Goal: Information Seeking & Learning: Understand process/instructions

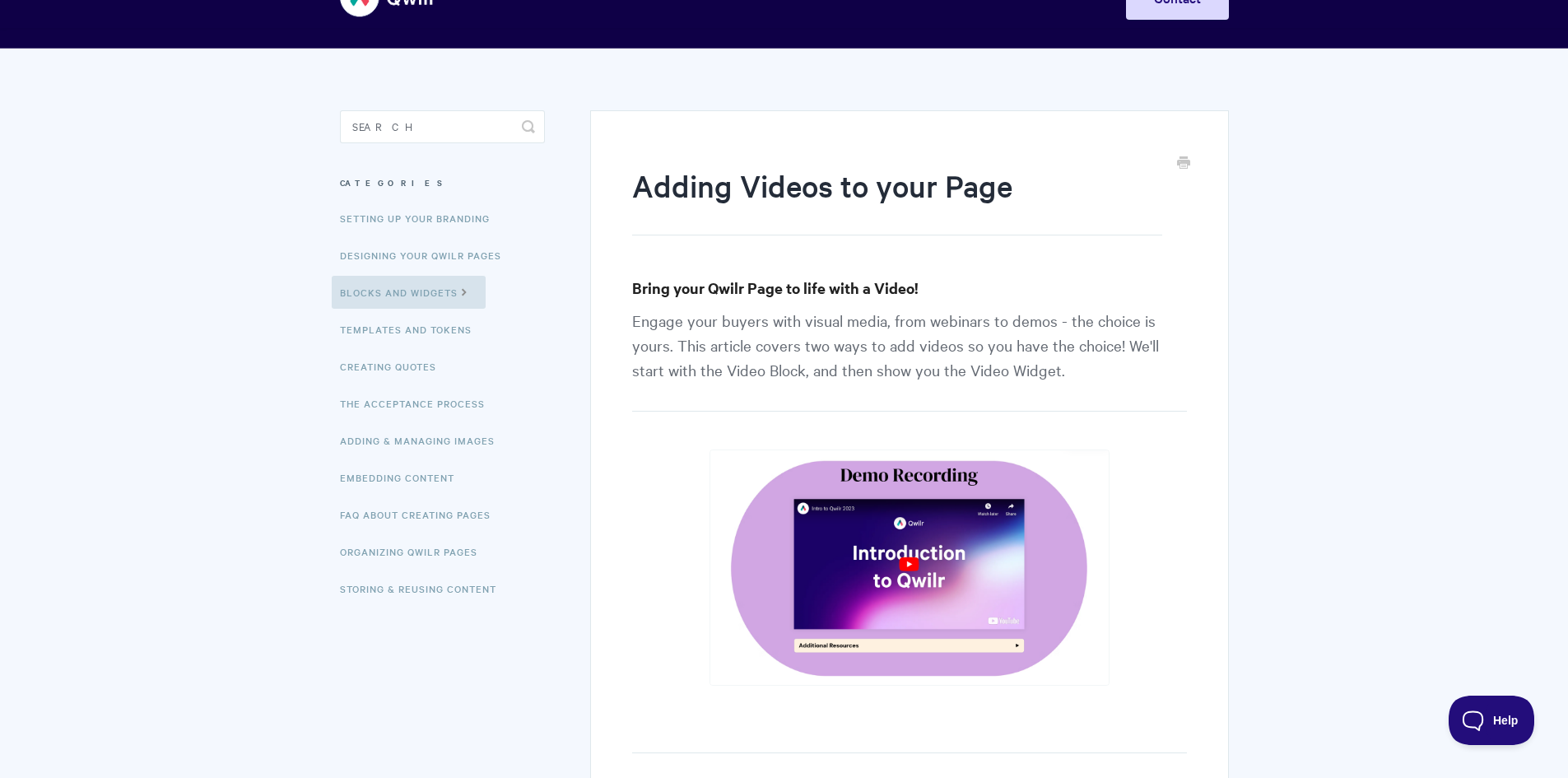
scroll to position [83, 0]
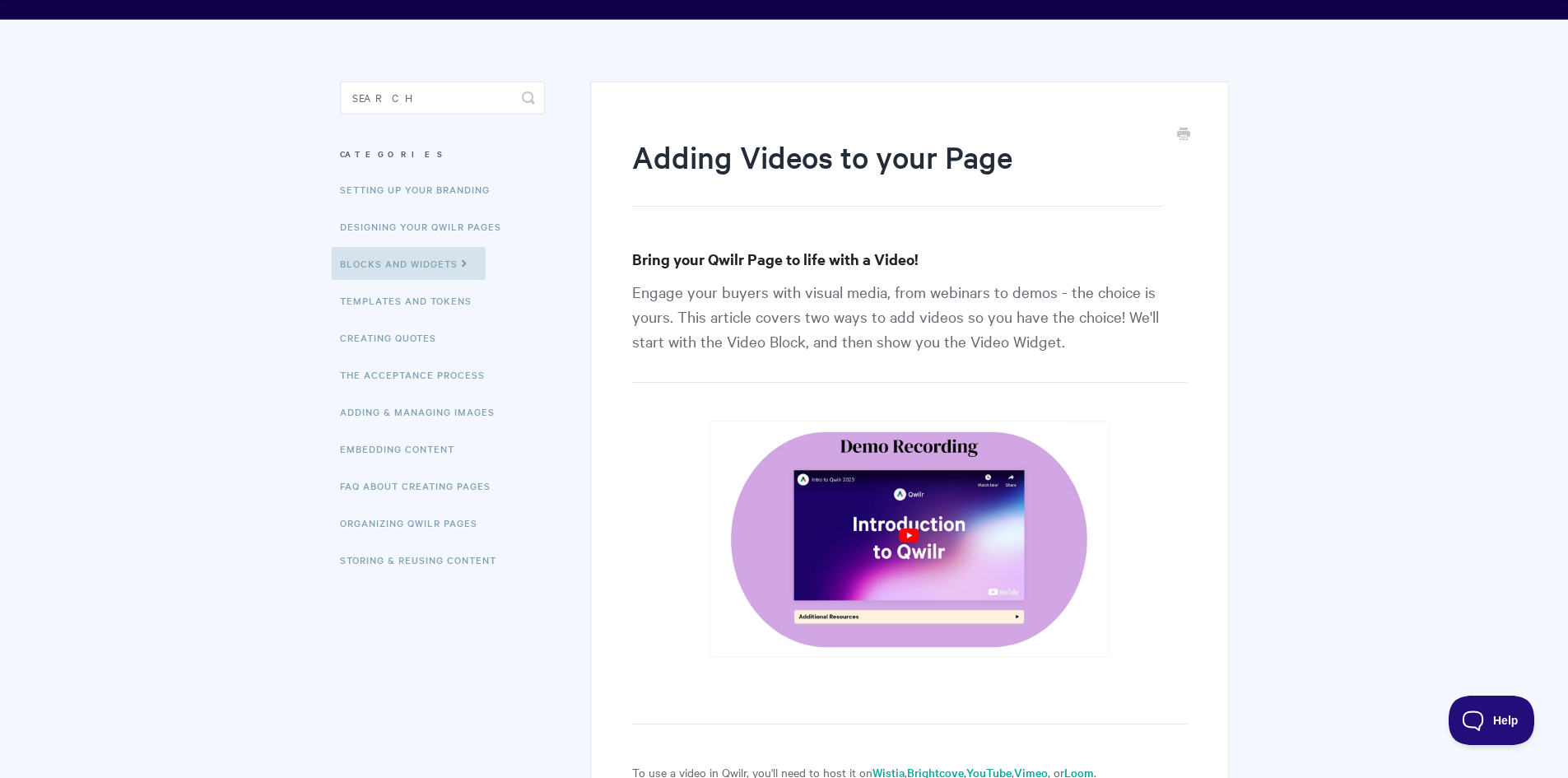
click at [908, 533] on img at bounding box center [910, 539] width 401 height 236
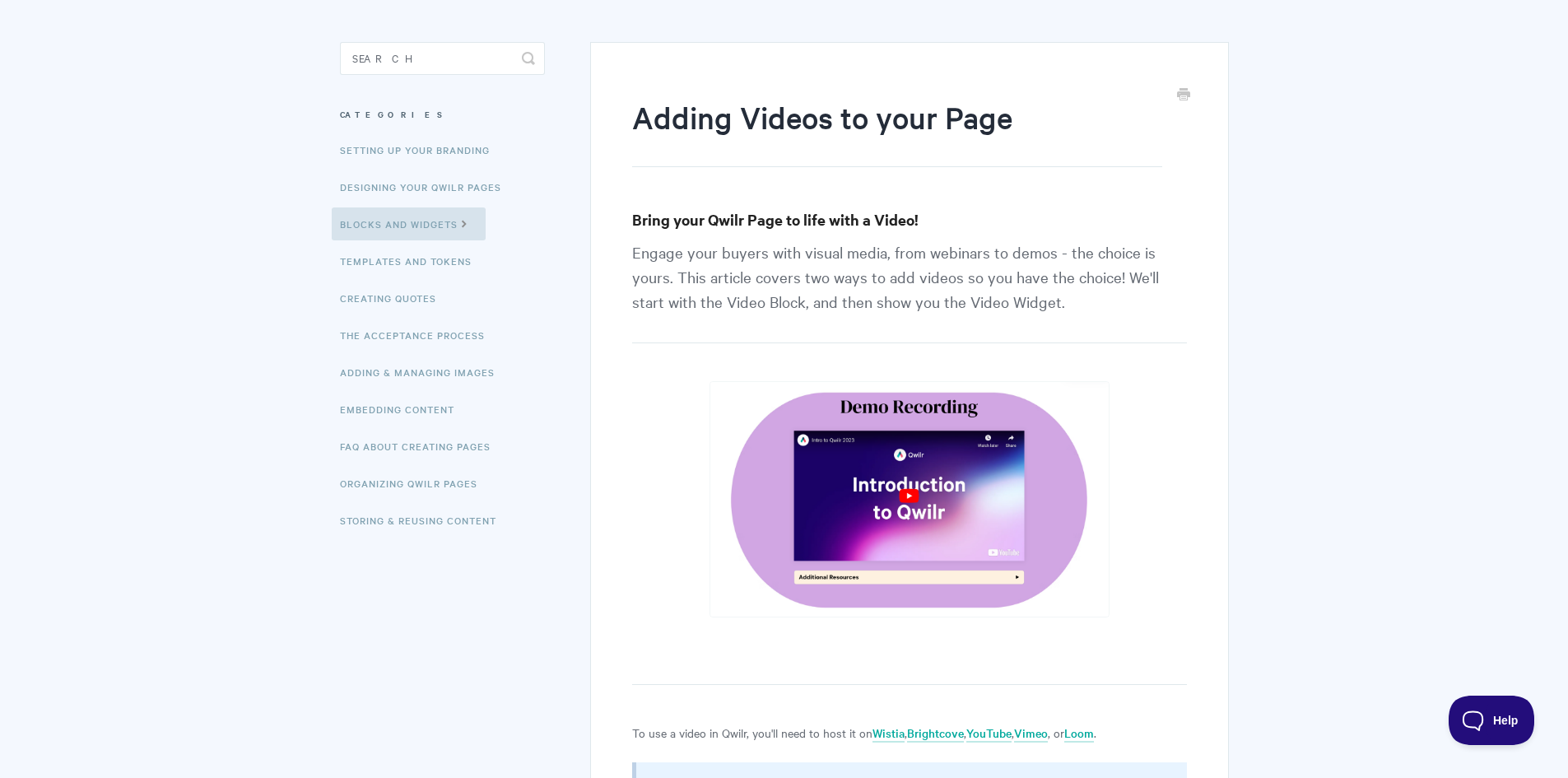
scroll to position [0, 0]
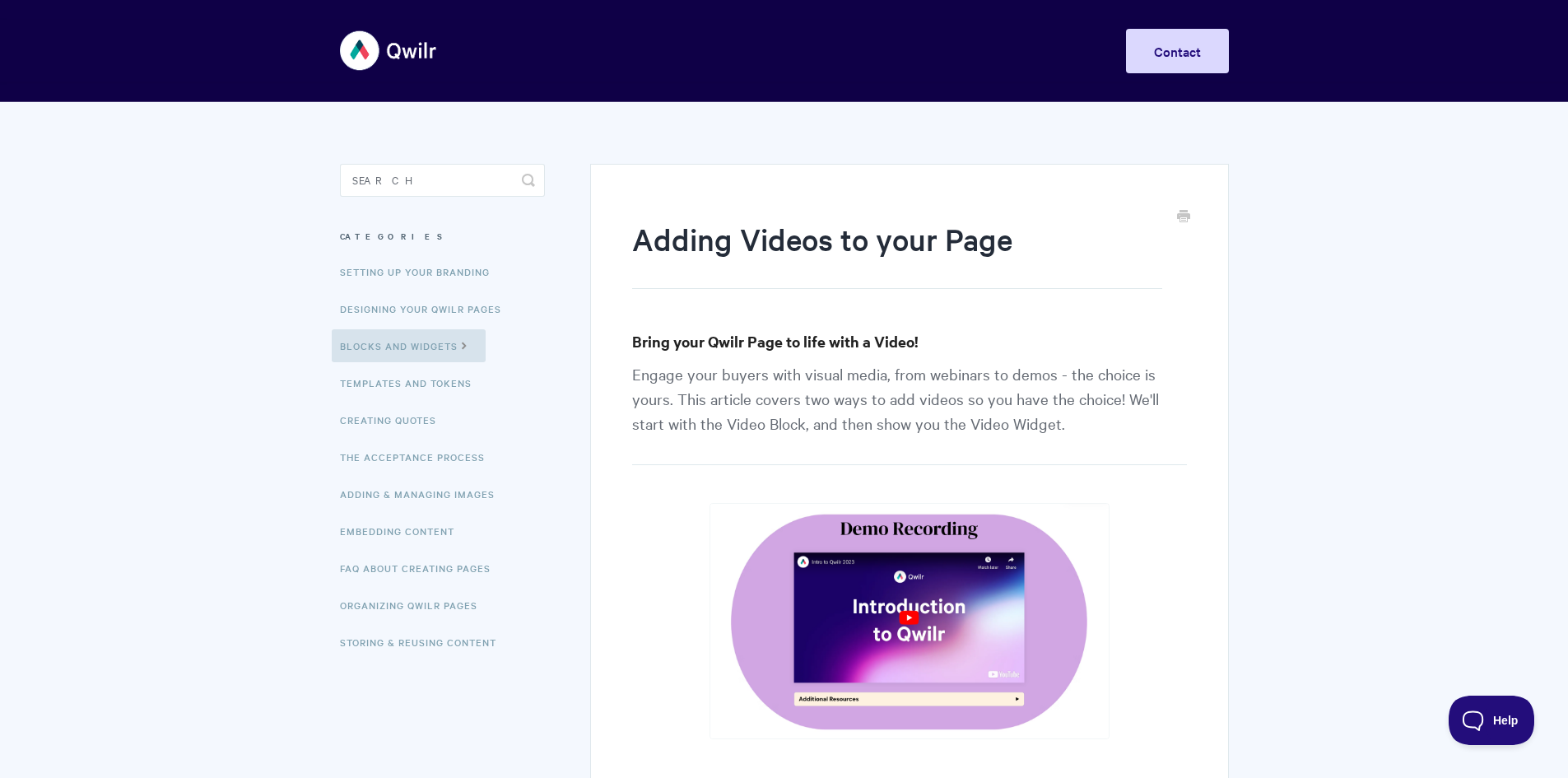
click at [908, 595] on img at bounding box center [910, 620] width 401 height 236
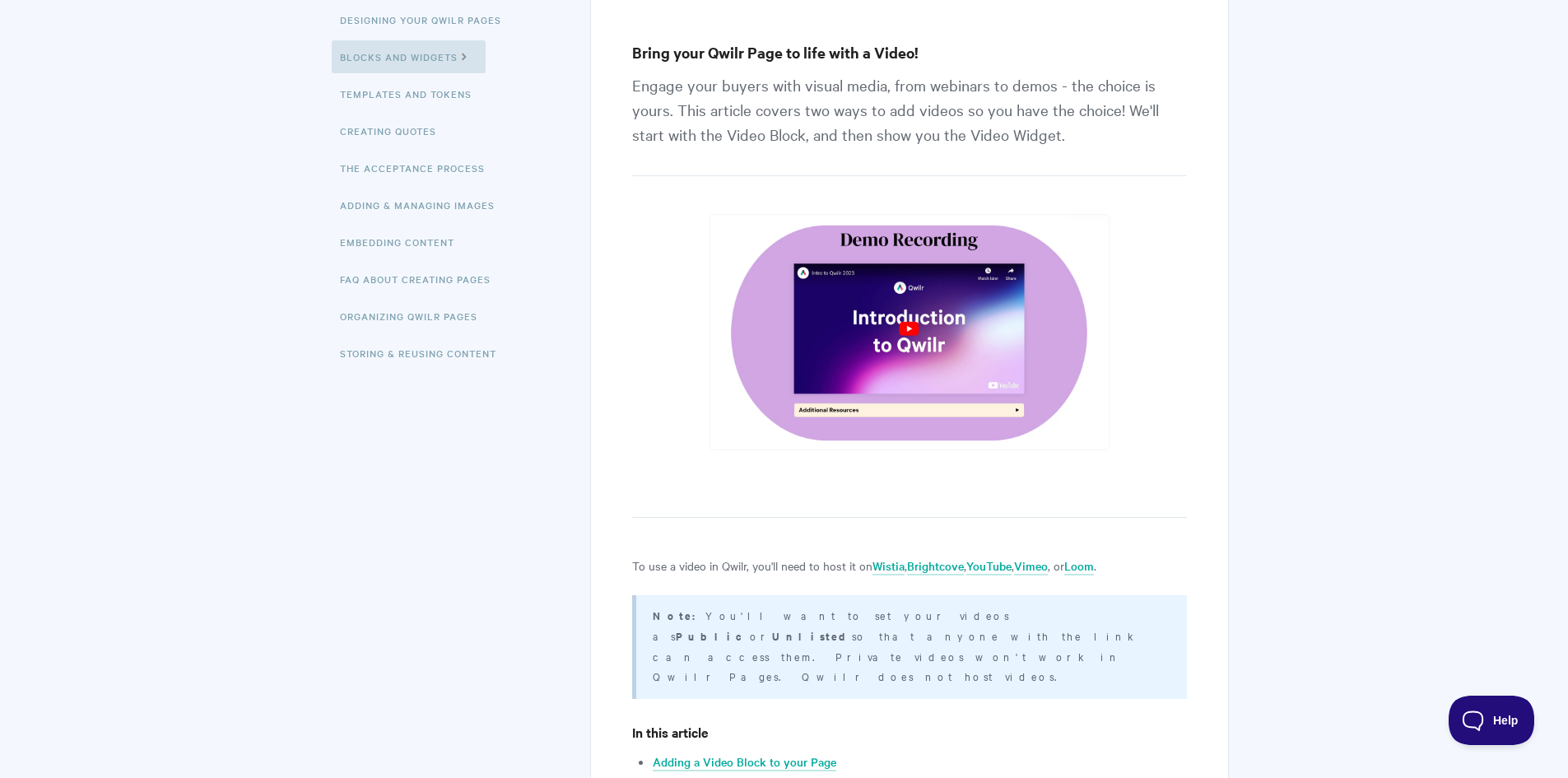
scroll to position [494, 0]
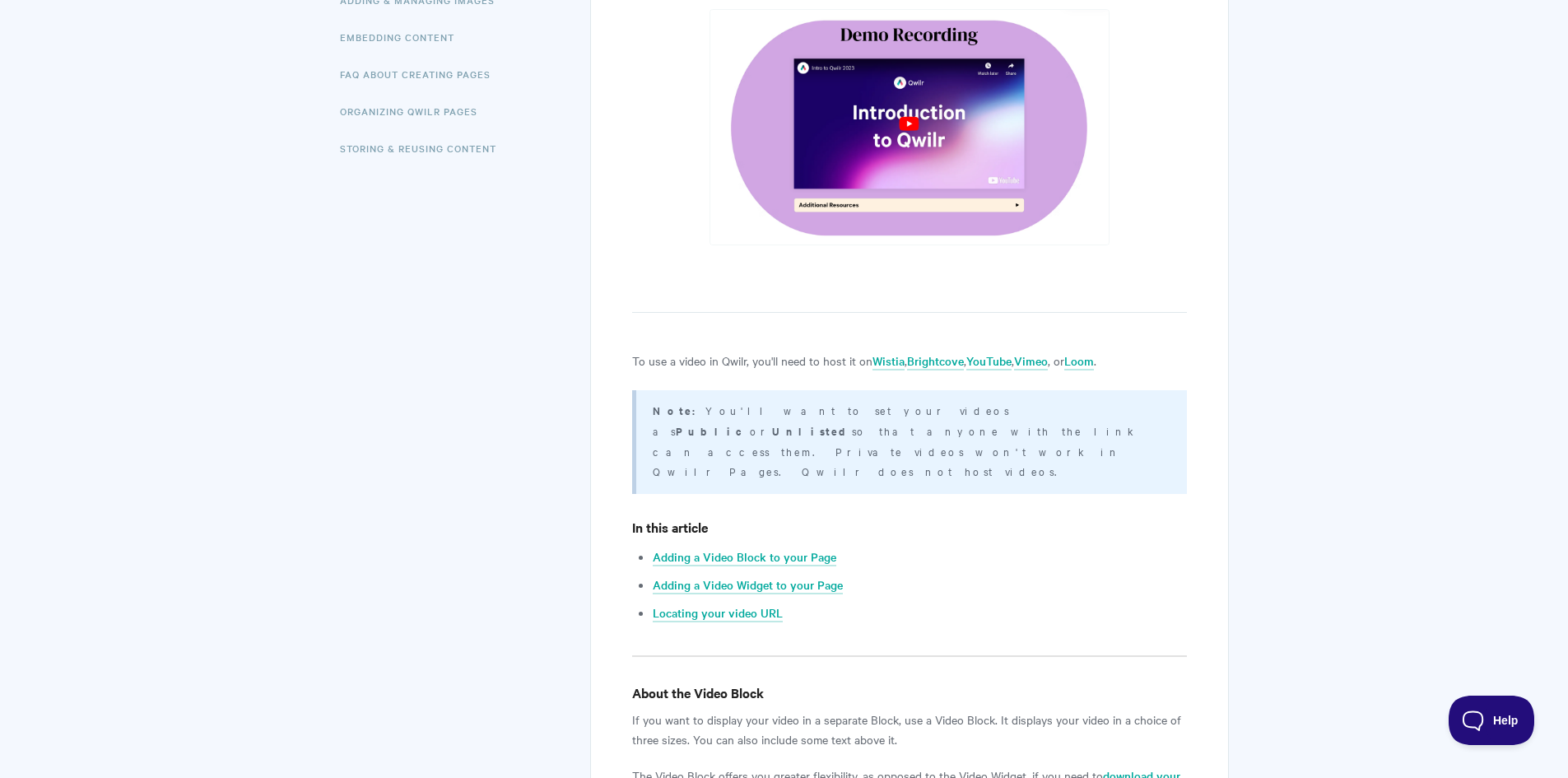
click at [836, 133] on img at bounding box center [910, 127] width 401 height 236
click at [914, 124] on img at bounding box center [910, 127] width 401 height 236
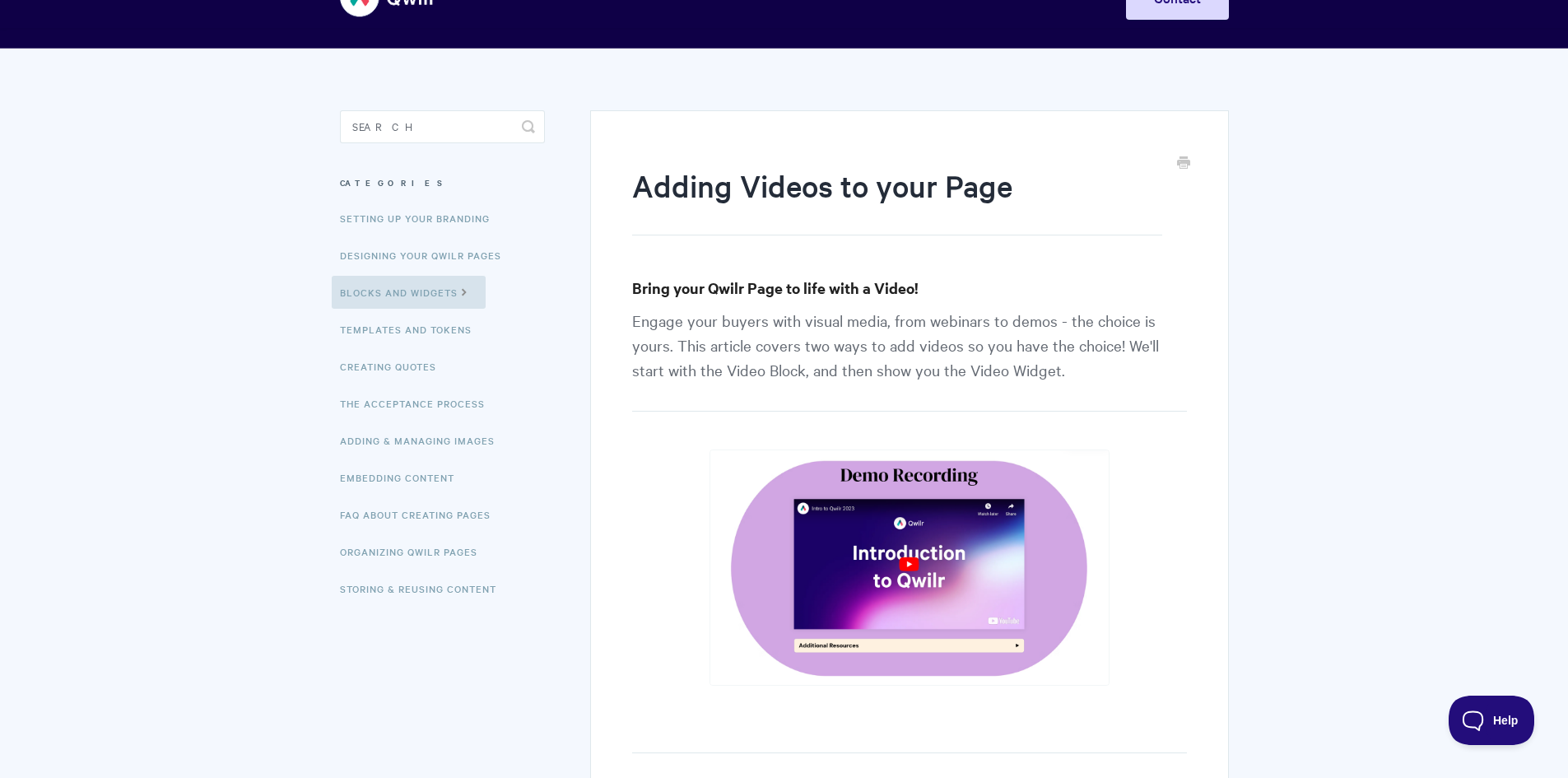
scroll to position [0, 0]
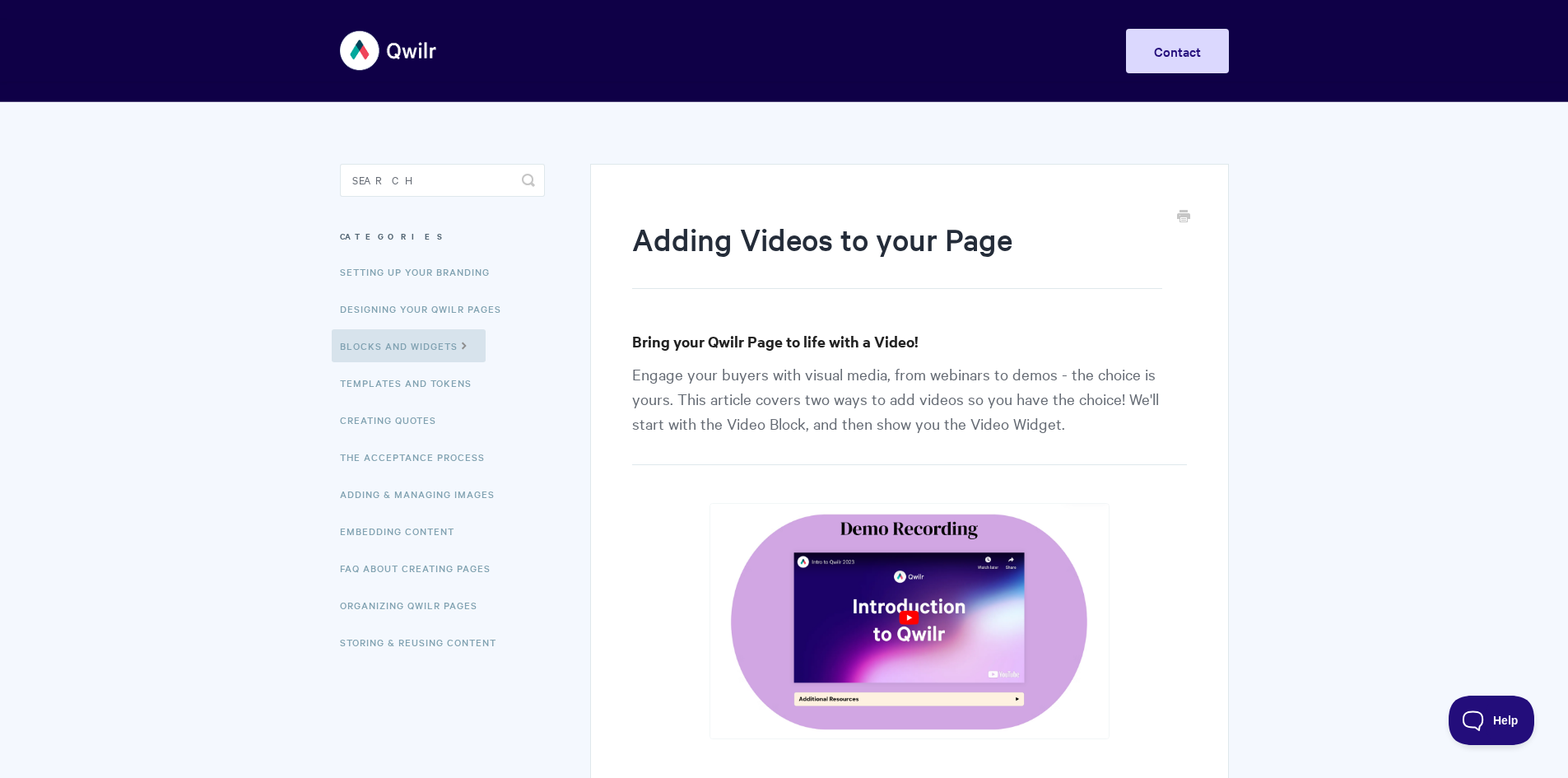
click at [877, 596] on img at bounding box center [910, 620] width 401 height 236
click at [905, 611] on img at bounding box center [910, 620] width 401 height 236
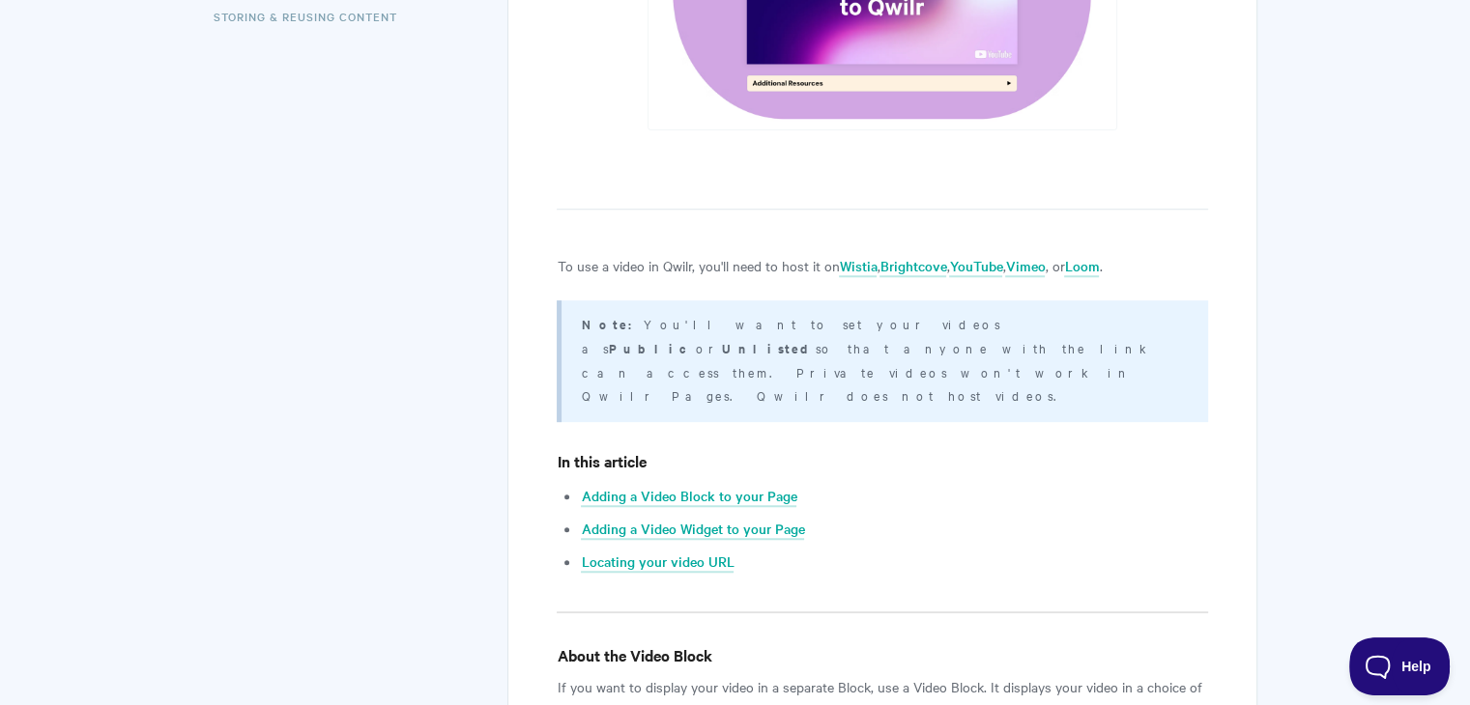
scroll to position [773, 0]
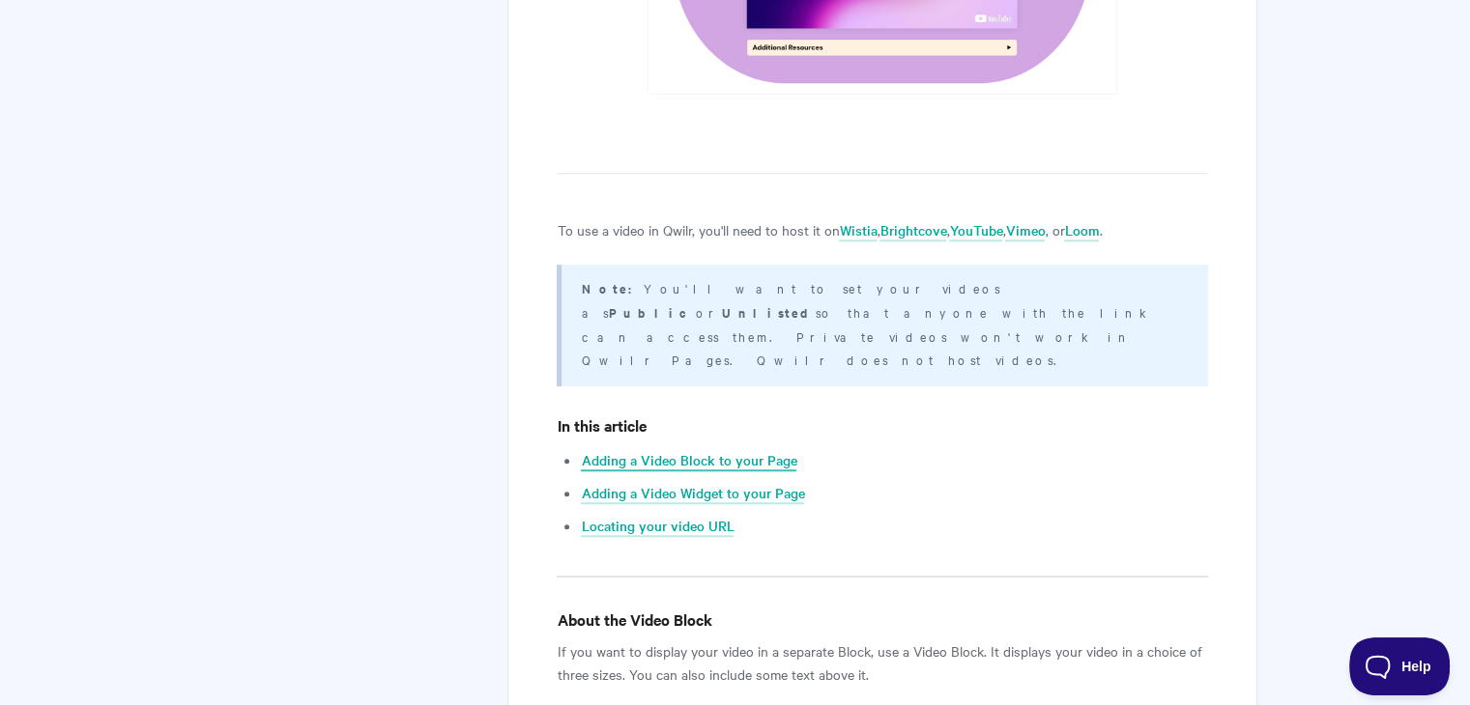
click at [756, 450] on link "Adding a Video Block to your Page" at bounding box center [688, 460] width 215 height 21
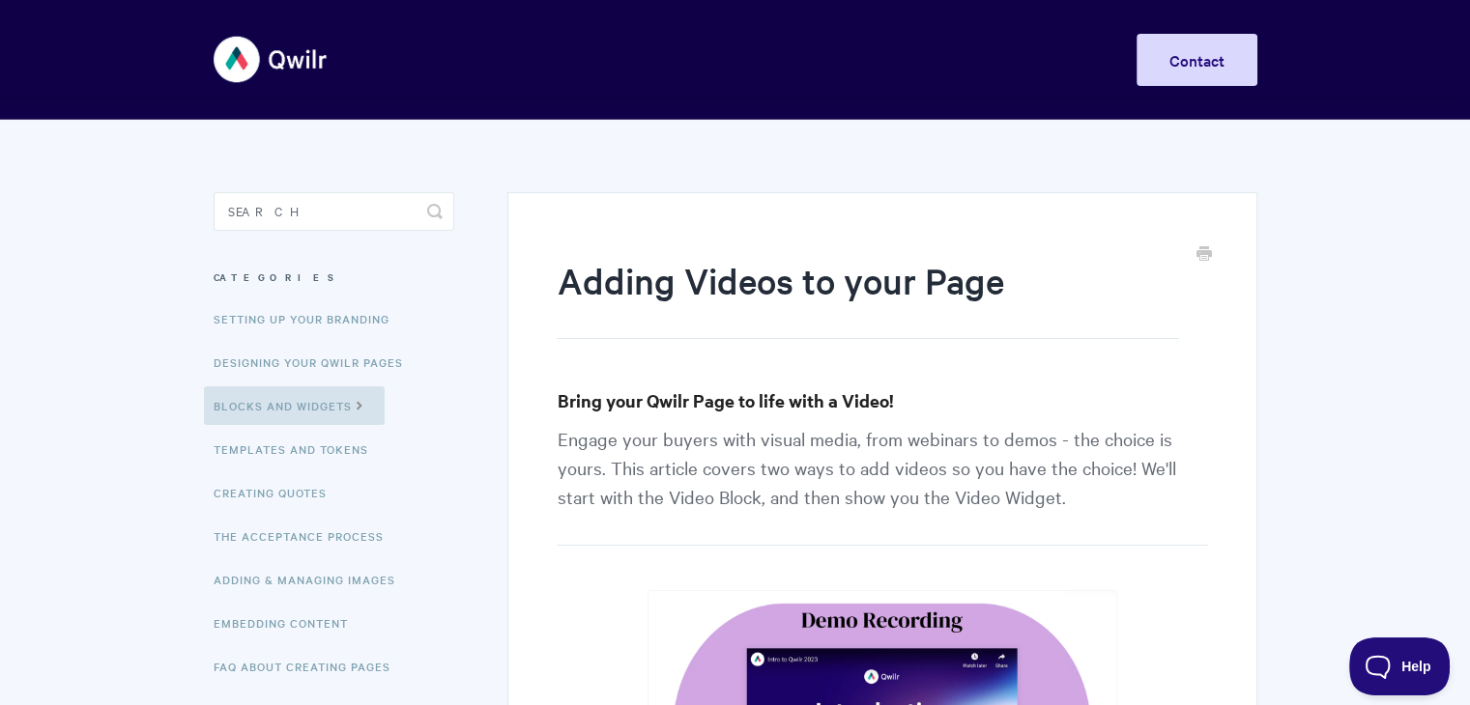
scroll to position [773, 0]
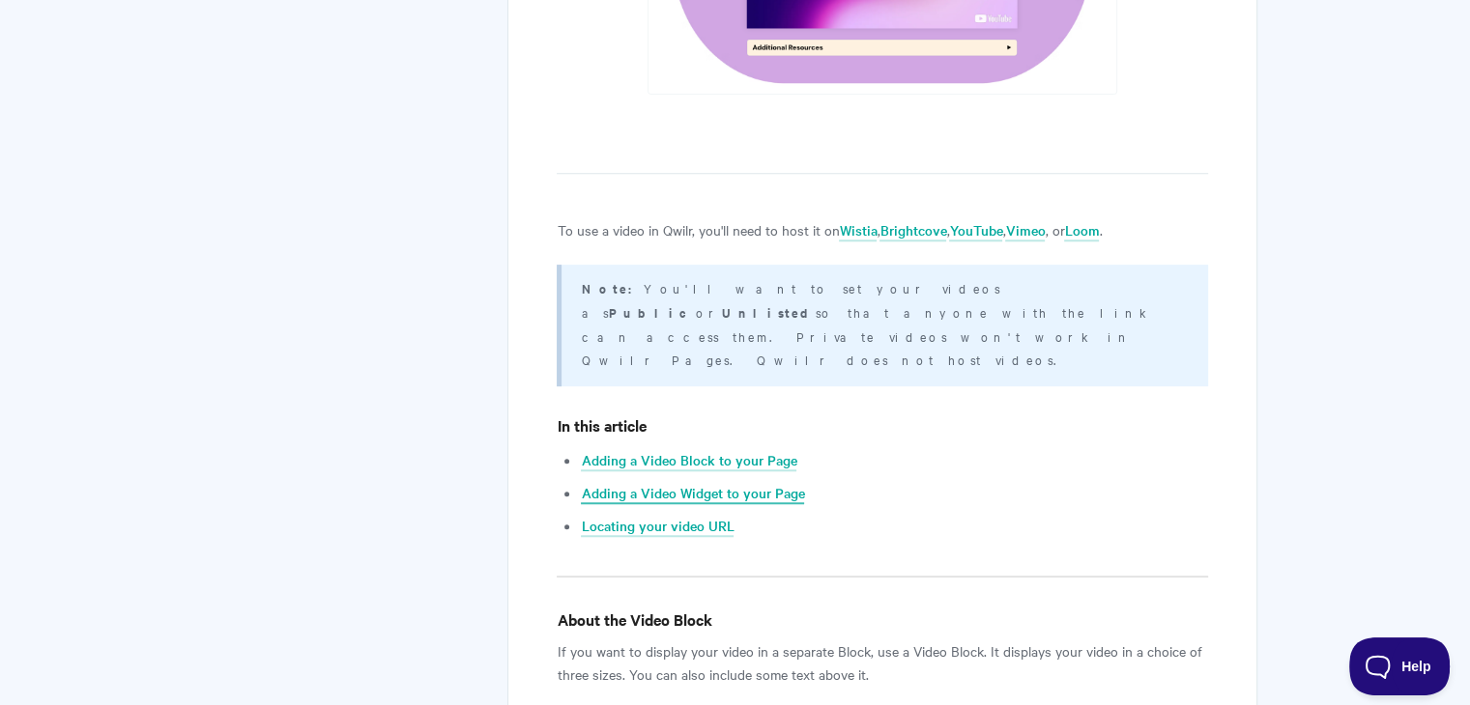
click at [749, 483] on link "Adding a Video Widget to your Page" at bounding box center [692, 493] width 223 height 21
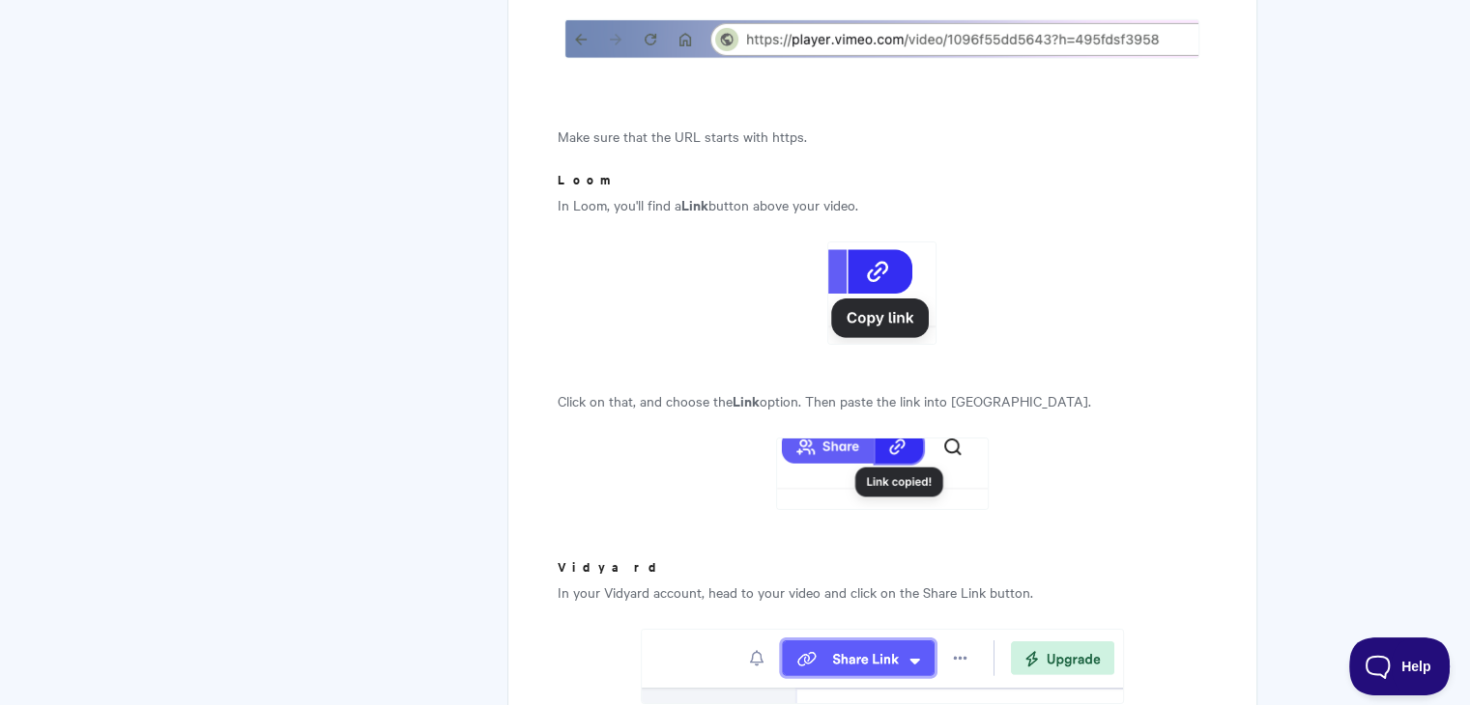
scroll to position [6297, 0]
